Goal: Task Accomplishment & Management: Manage account settings

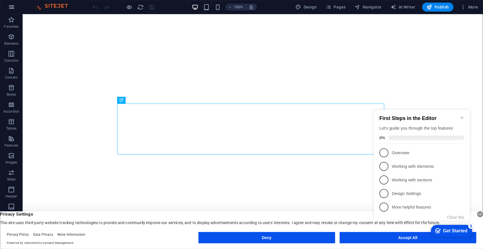
click at [10, 5] on icon "button" at bounding box center [11, 7] width 7 height 7
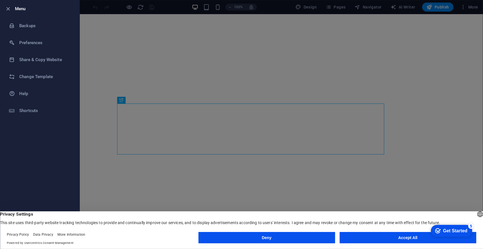
click at [14, 10] on div at bounding box center [10, 8] width 10 height 7
click at [27, 29] on h6 "Backups" at bounding box center [45, 25] width 52 height 7
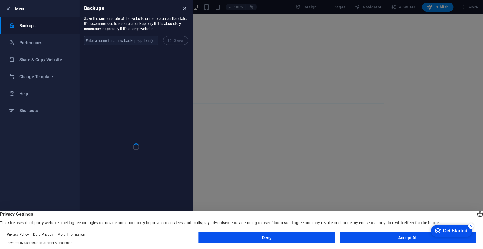
click at [183, 8] on icon "close" at bounding box center [185, 8] width 7 height 7
